Goal: Task Accomplishment & Management: Complete application form

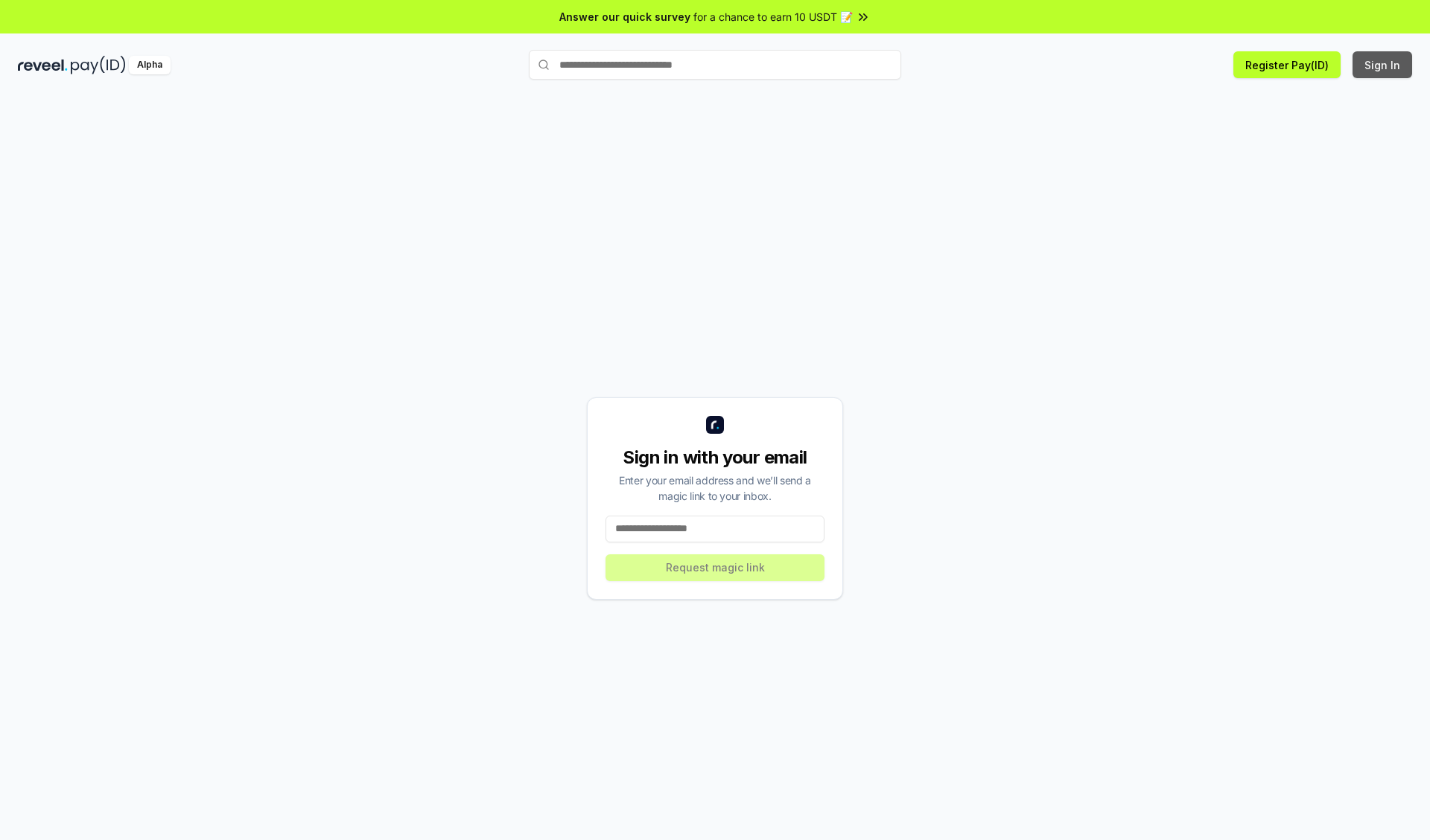
click at [1383, 65] on button "Sign In" at bounding box center [1382, 64] width 60 height 27
type input "**********"
click at [715, 568] on button "Request magic link" at bounding box center [715, 568] width 219 height 27
